Goal: Download file/media

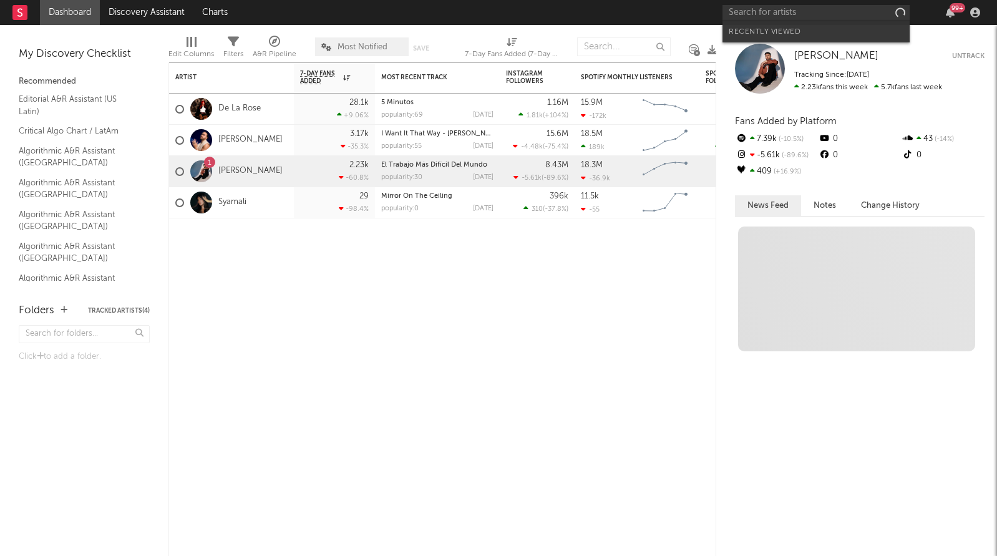
click at [835, 19] on input "text" at bounding box center [815, 13] width 187 height 16
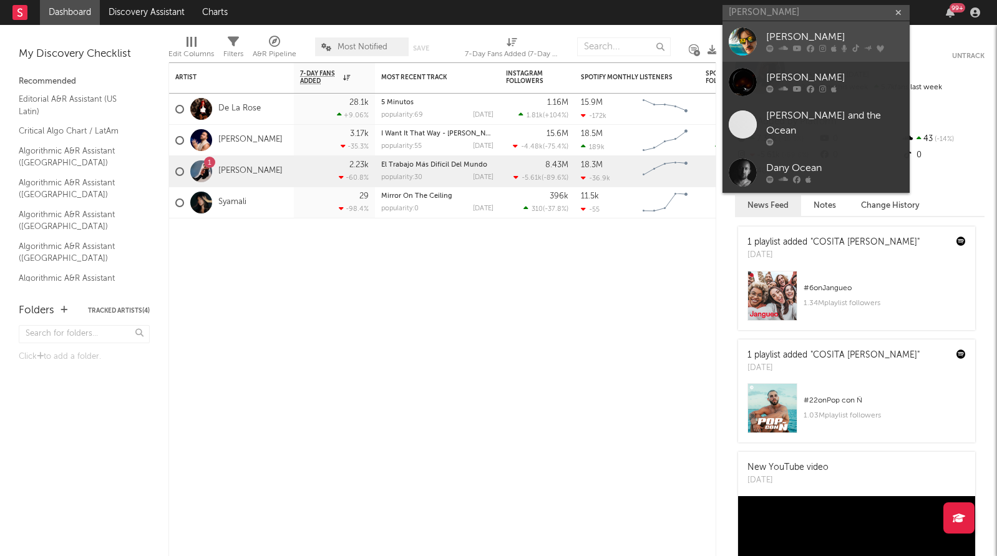
type input "[PERSON_NAME]"
click at [791, 42] on div "[PERSON_NAME]" at bounding box center [834, 37] width 137 height 15
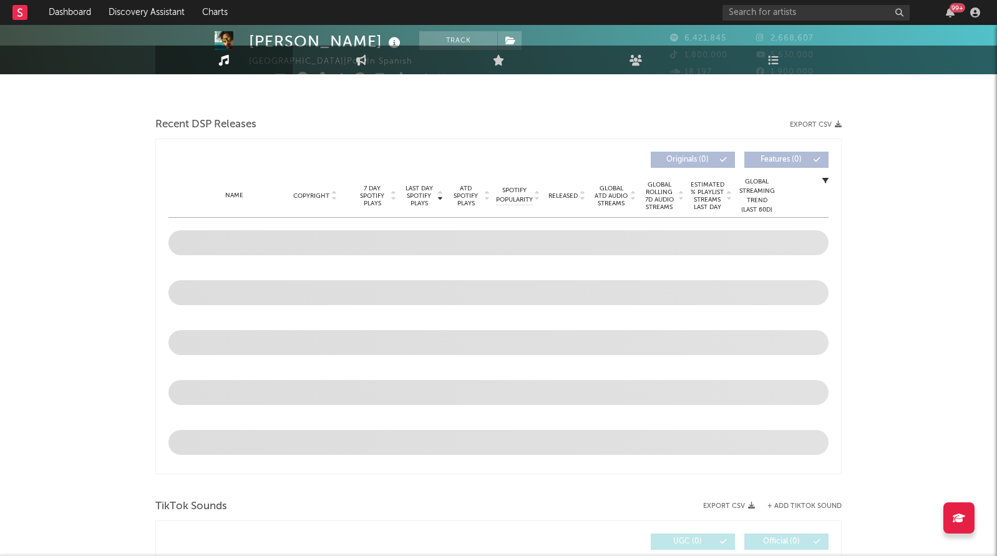
select select "6m"
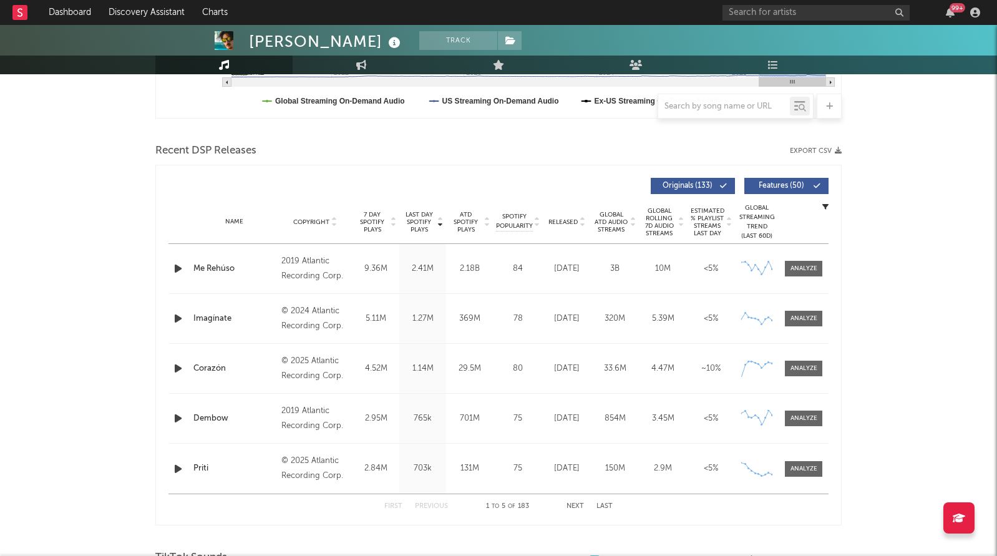
scroll to position [383, 0]
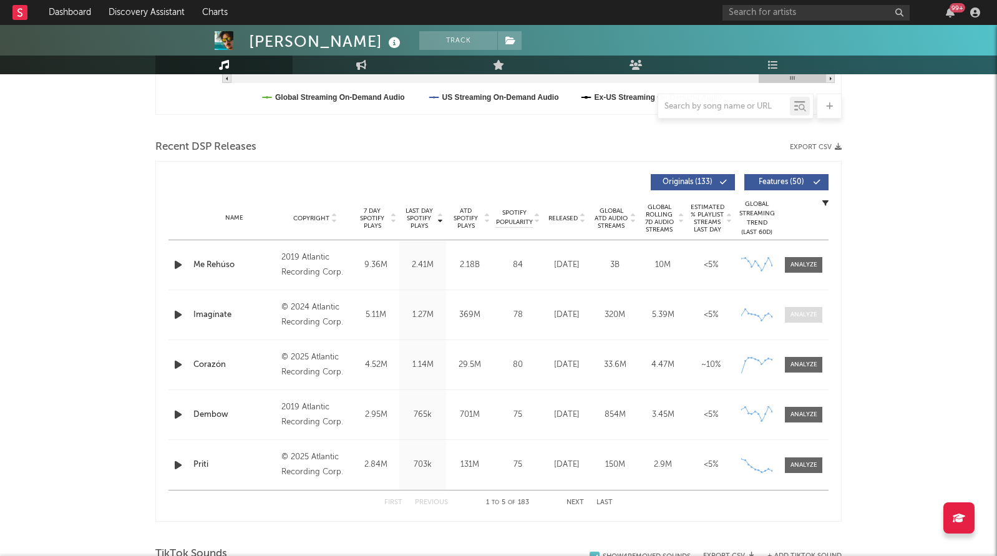
click at [801, 311] on div at bounding box center [803, 314] width 27 height 9
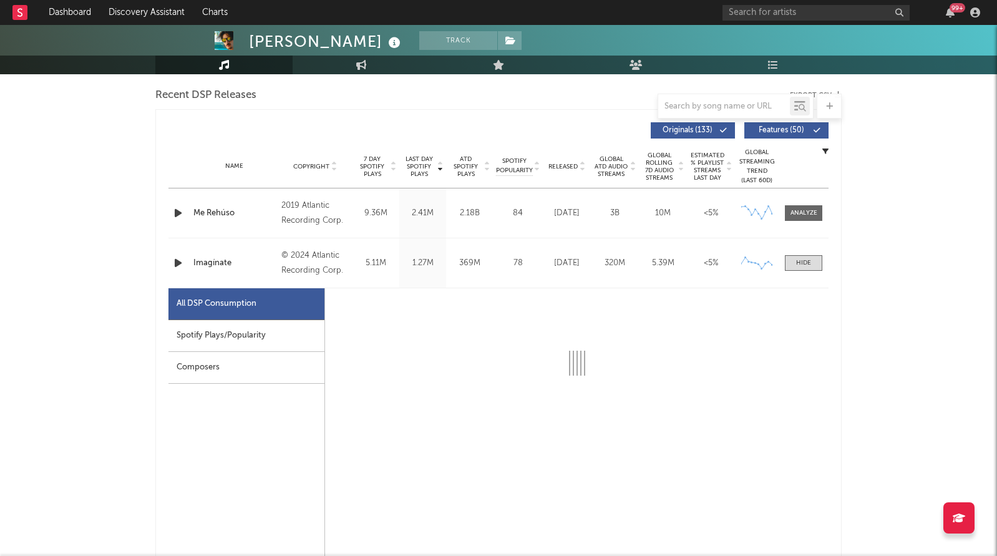
select select "6m"
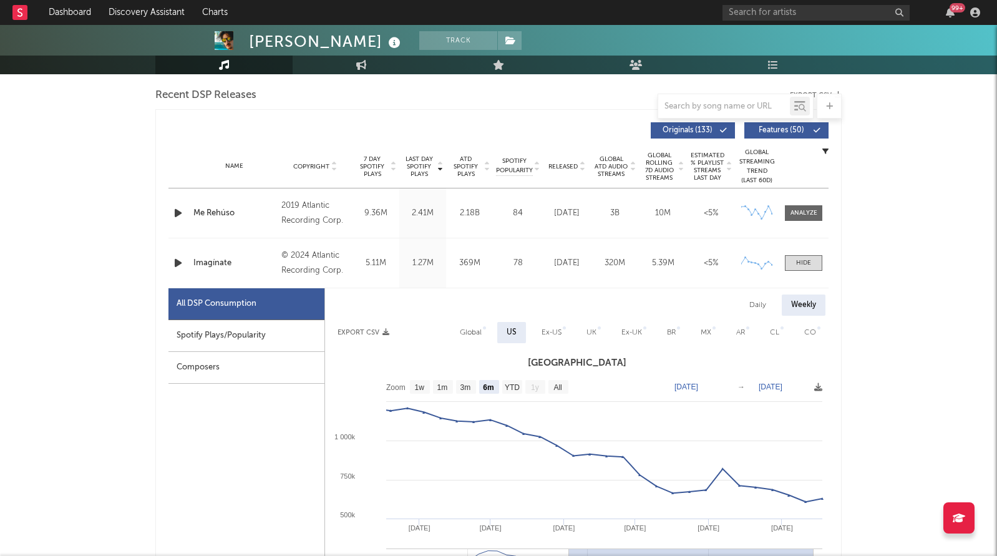
scroll to position [482, 0]
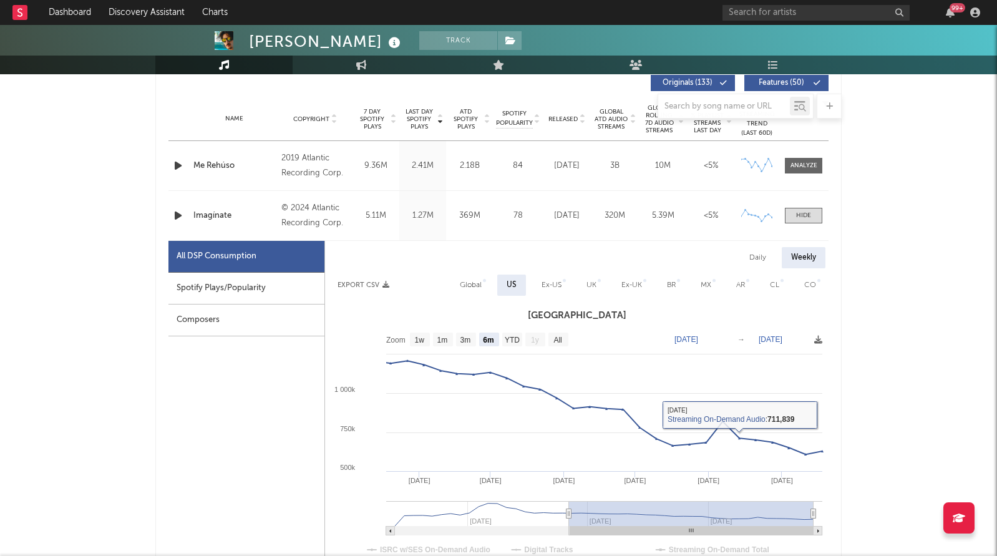
click at [212, 300] on div "Spotify Plays/Popularity" at bounding box center [246, 289] width 156 height 32
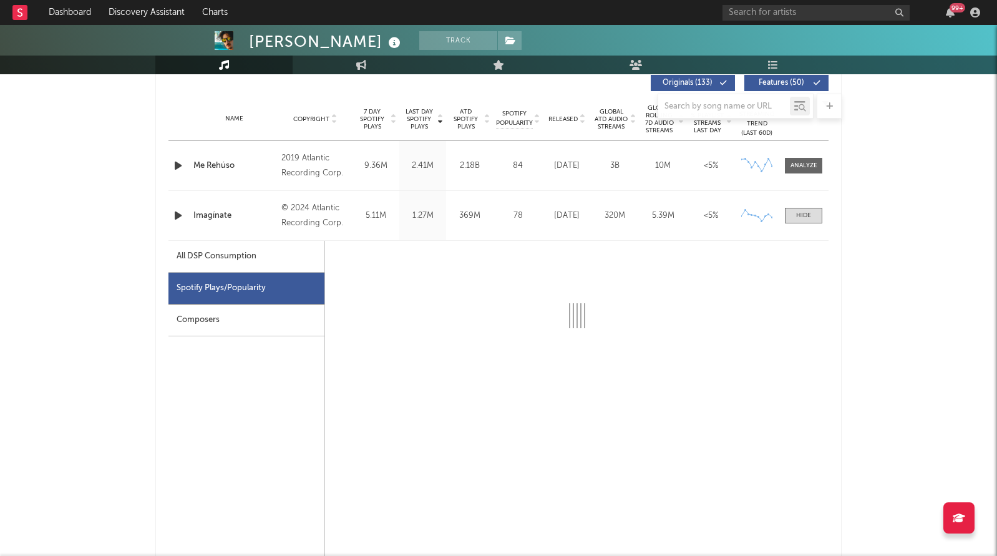
select select "6m"
select select "1w"
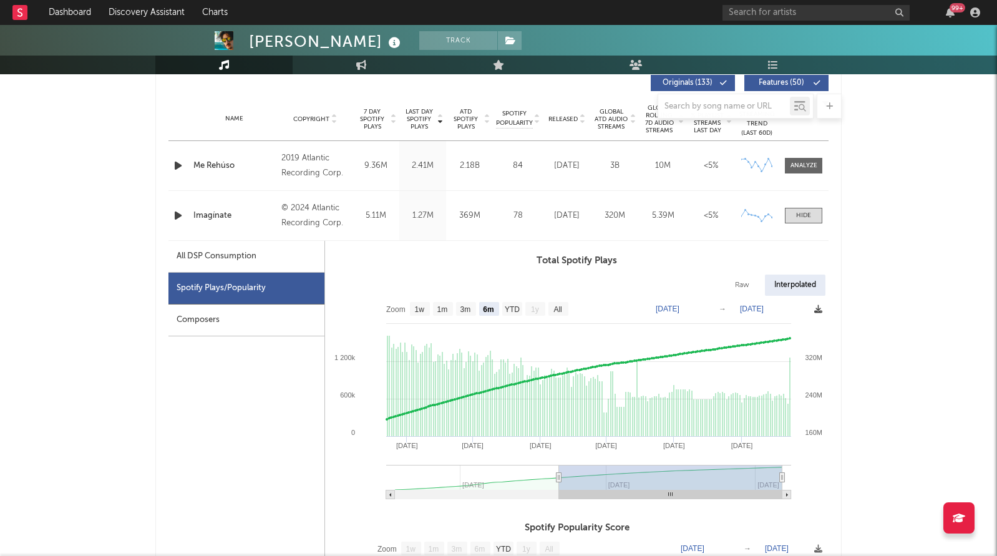
click at [819, 310] on icon at bounding box center [818, 309] width 8 height 8
click at [606, 287] on div "Raw Interpolated" at bounding box center [576, 284] width 503 height 21
click at [560, 309] on text "All" at bounding box center [557, 309] width 8 height 9
select select "All"
type input "[DATE]"
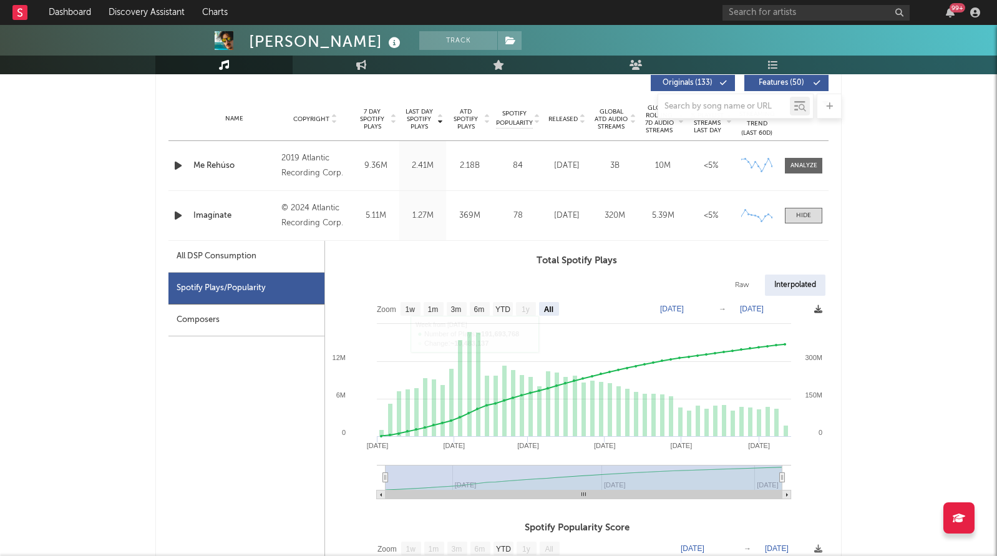
click at [817, 303] on span at bounding box center [818, 309] width 8 height 15
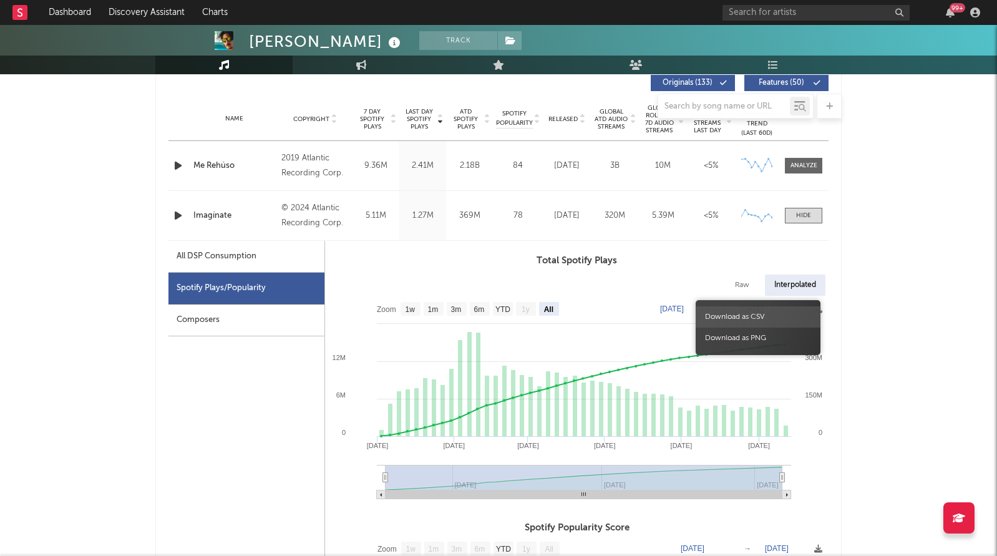
click at [779, 313] on span "Download as CSV" at bounding box center [757, 316] width 125 height 21
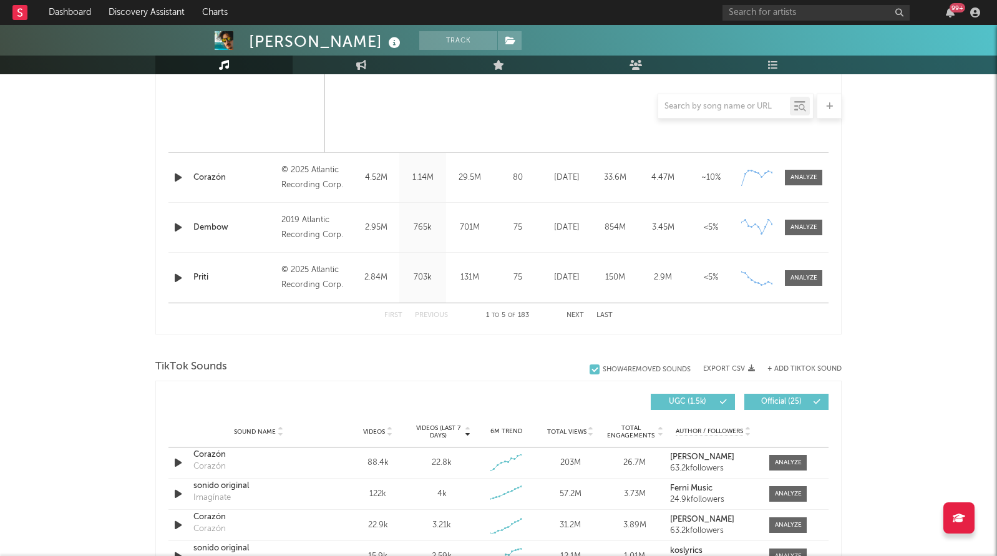
scroll to position [1139, 0]
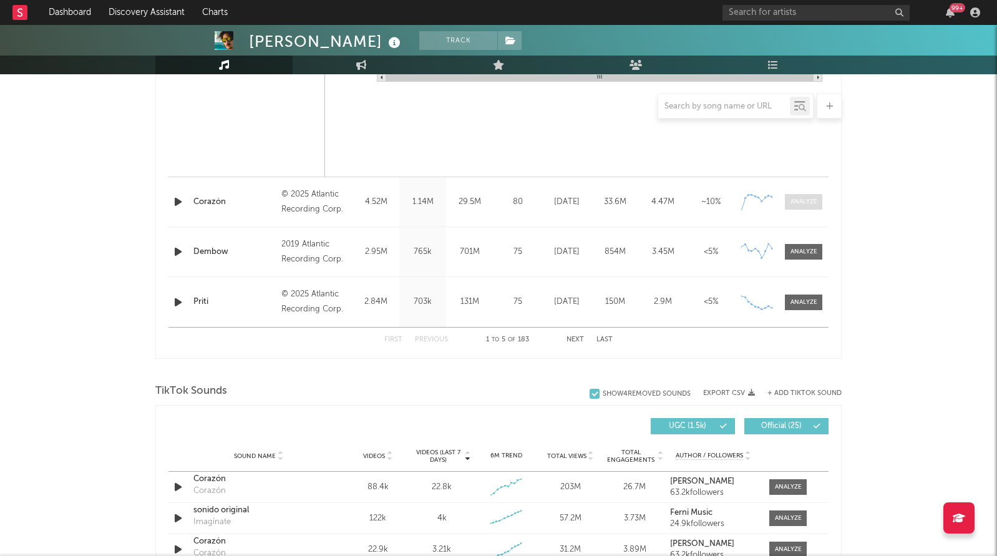
click at [798, 195] on span at bounding box center [803, 202] width 37 height 16
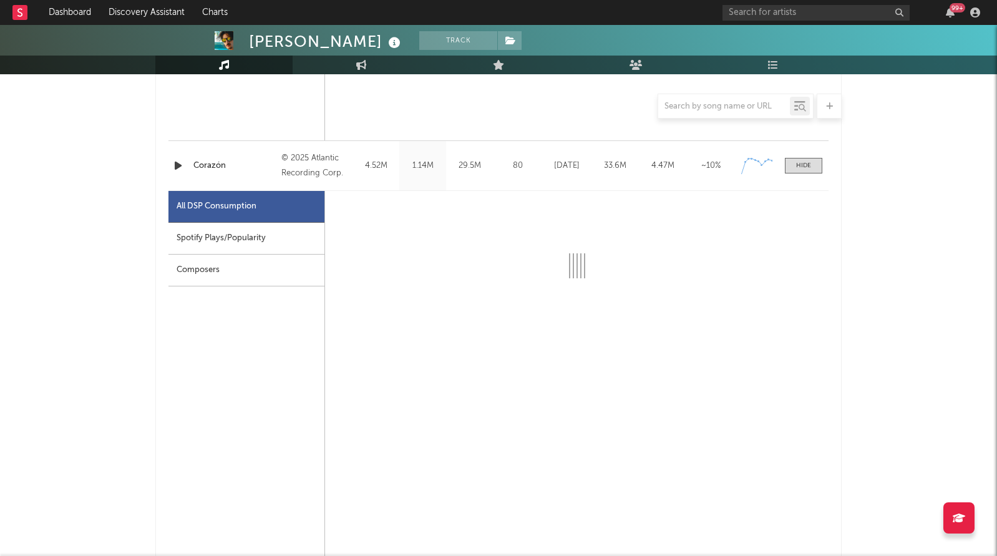
select select "1w"
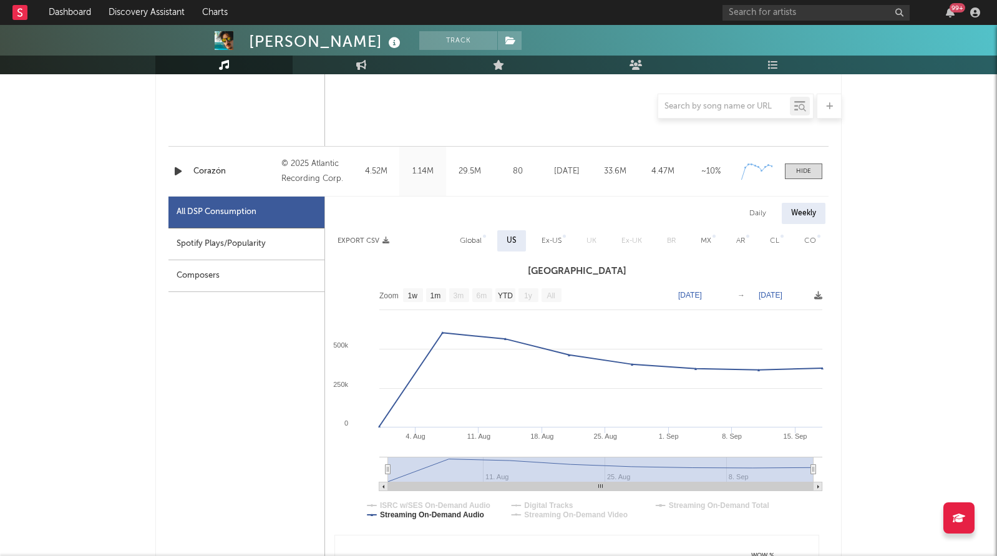
scroll to position [1173, 0]
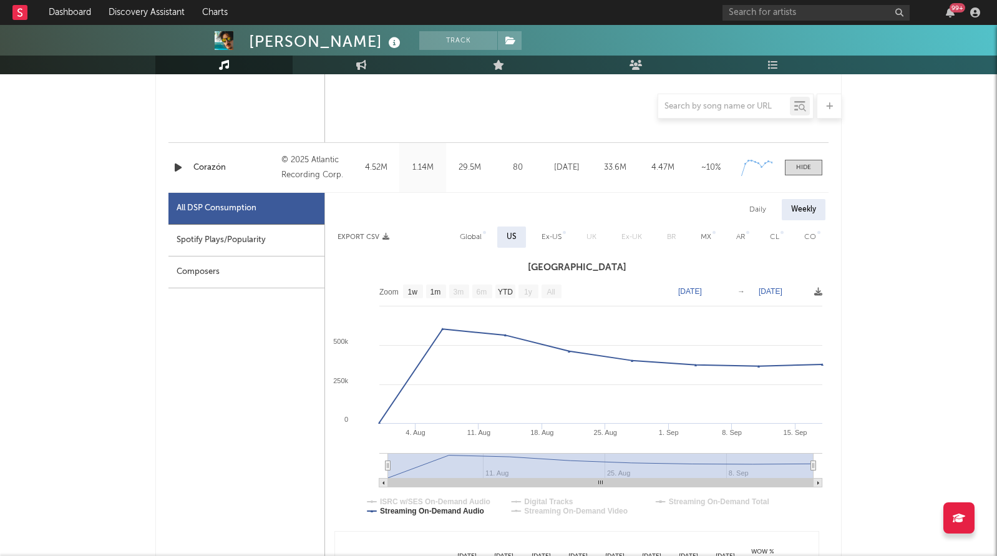
click at [228, 245] on div "Spotify Plays/Popularity" at bounding box center [246, 241] width 156 height 32
select select "1w"
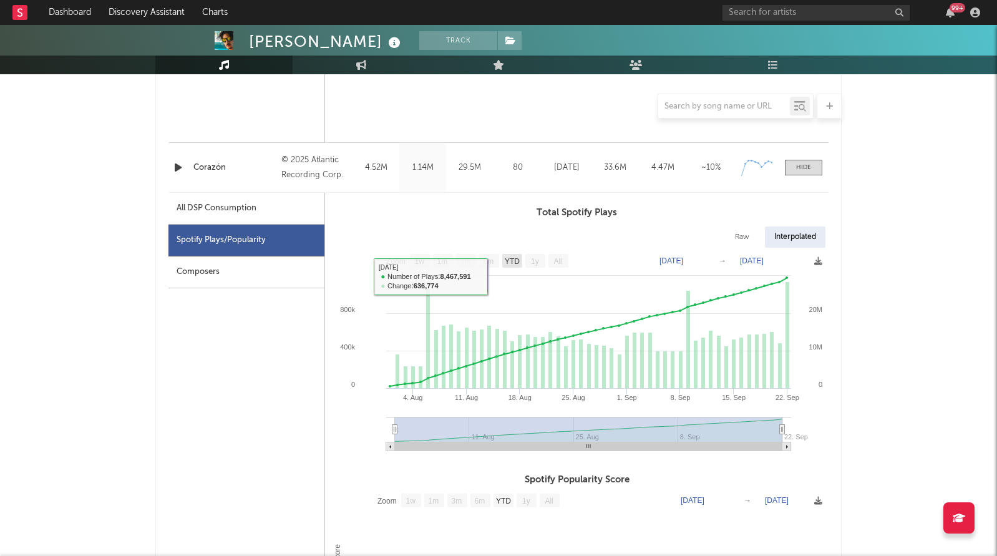
click at [513, 260] on text "YTD" at bounding box center [512, 261] width 15 height 9
select select "YTD"
click at [819, 260] on icon at bounding box center [818, 261] width 8 height 8
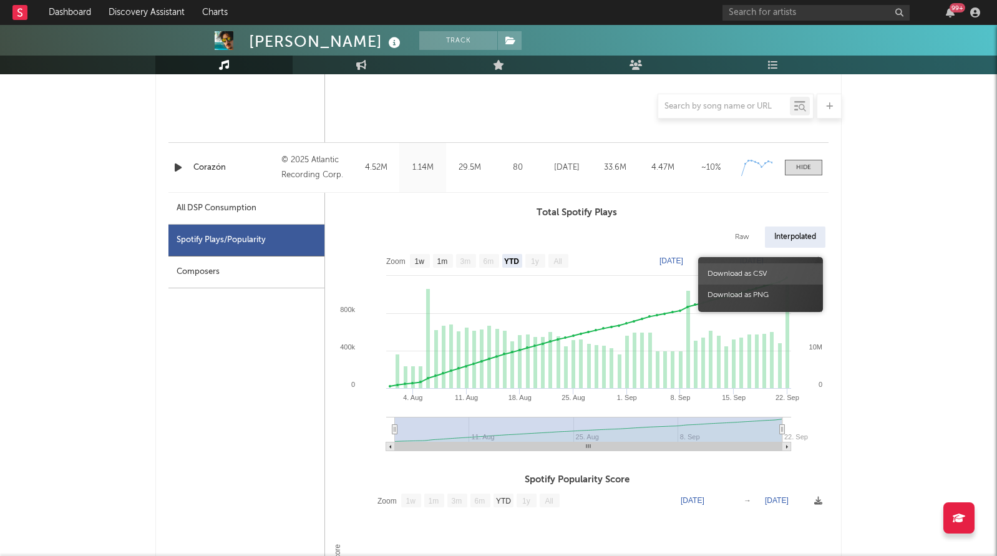
click at [770, 276] on span "Download as CSV" at bounding box center [760, 273] width 125 height 21
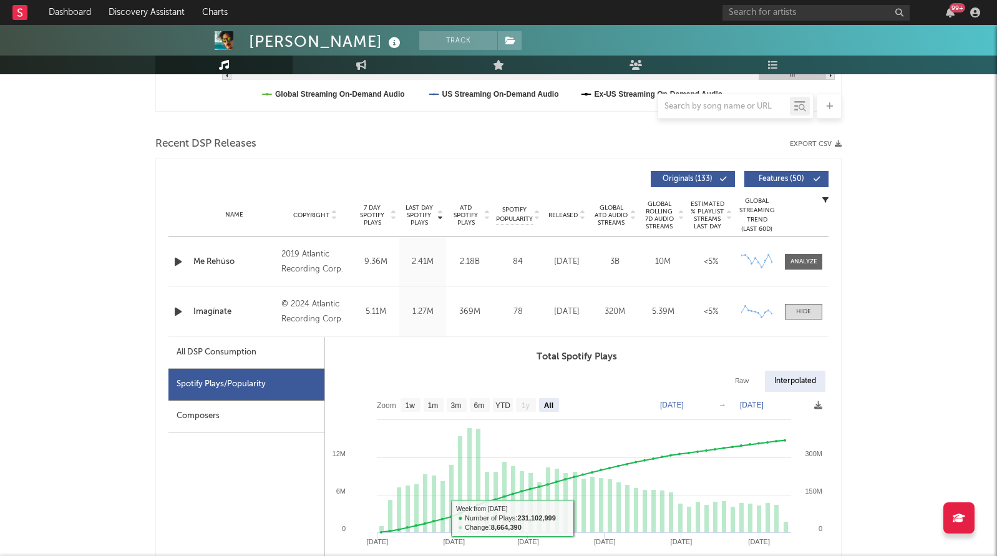
scroll to position [384, 0]
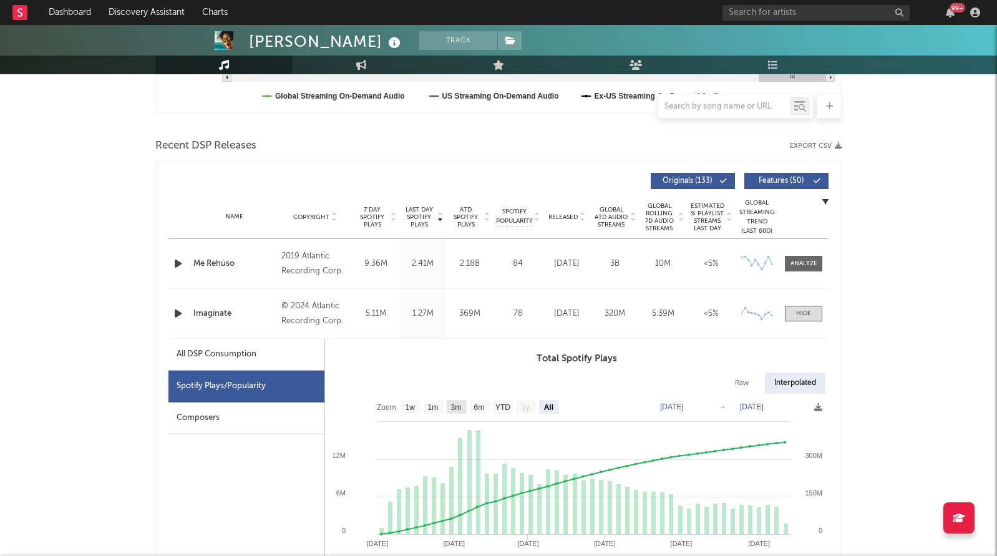
click at [463, 409] on rect at bounding box center [457, 407] width 20 height 14
select select "3m"
type input "[DATE]"
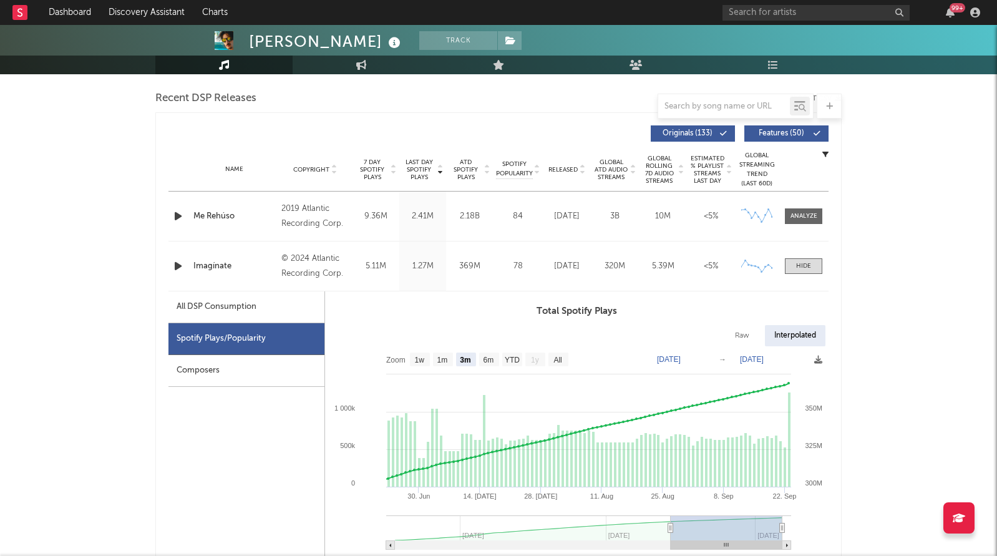
scroll to position [437, 0]
